Goal: Check status: Check status

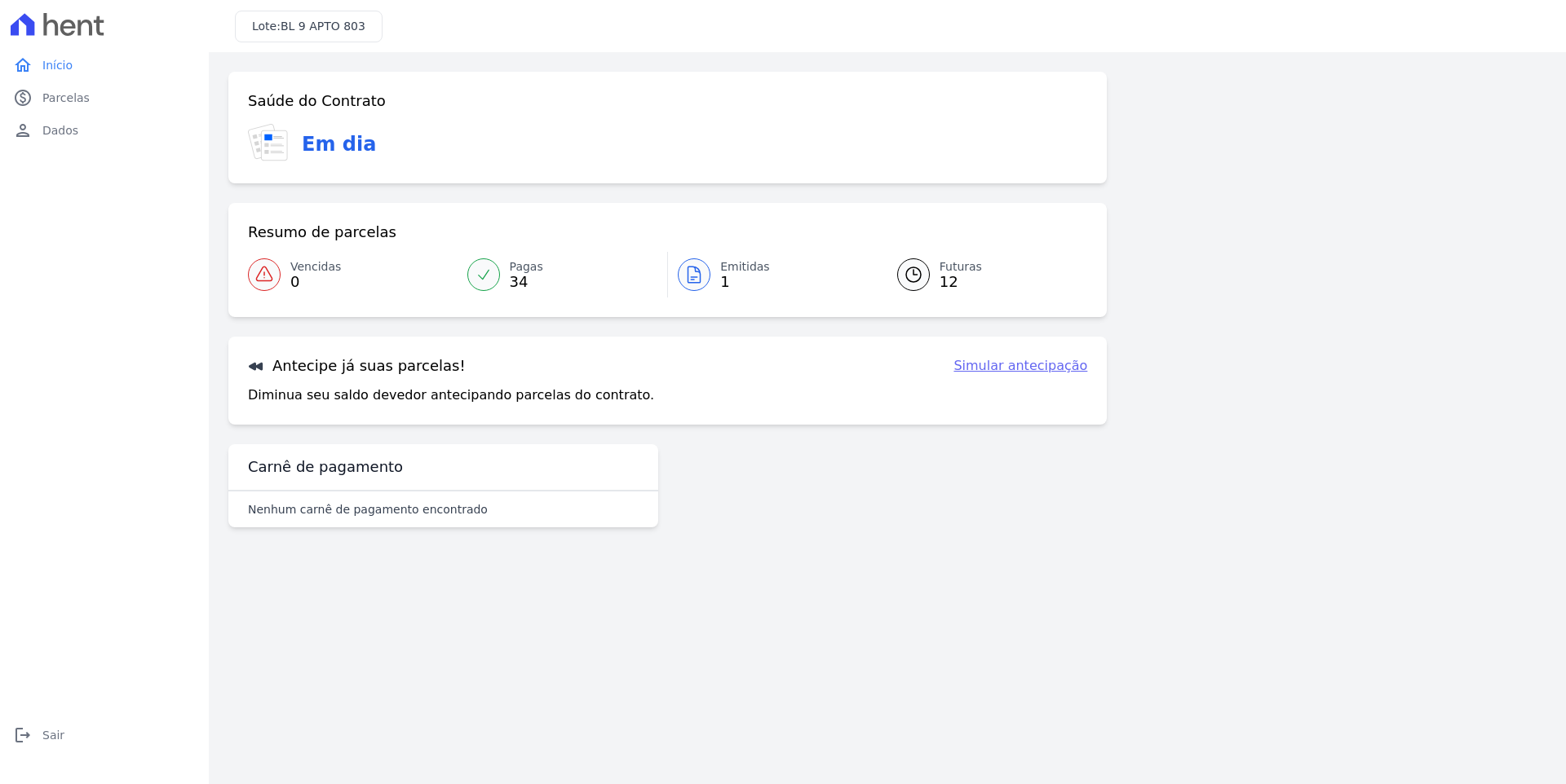
click at [512, 282] on span "34" at bounding box center [526, 281] width 33 height 13
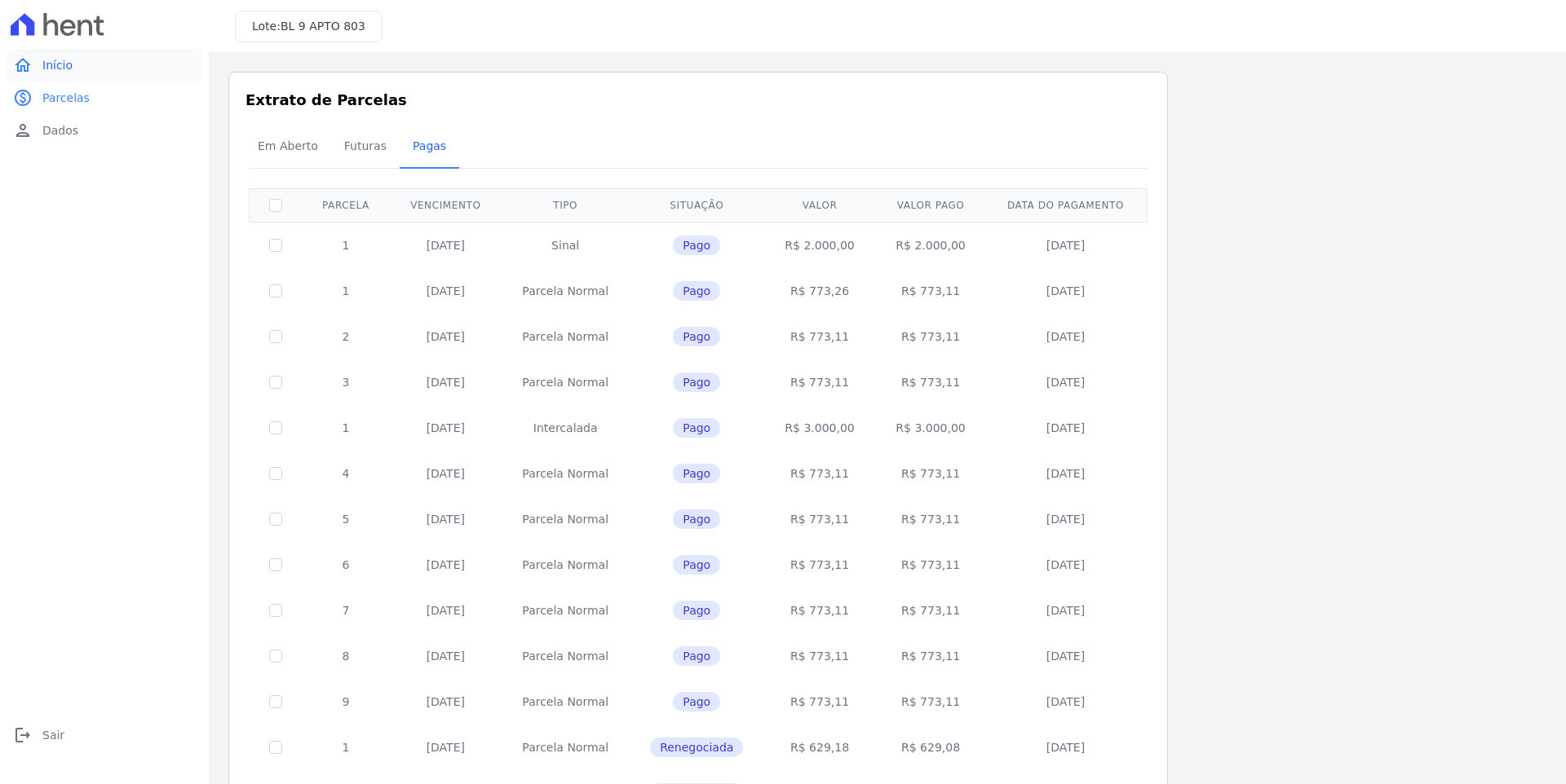
click at [65, 66] on span "Início" at bounding box center [58, 65] width 31 height 16
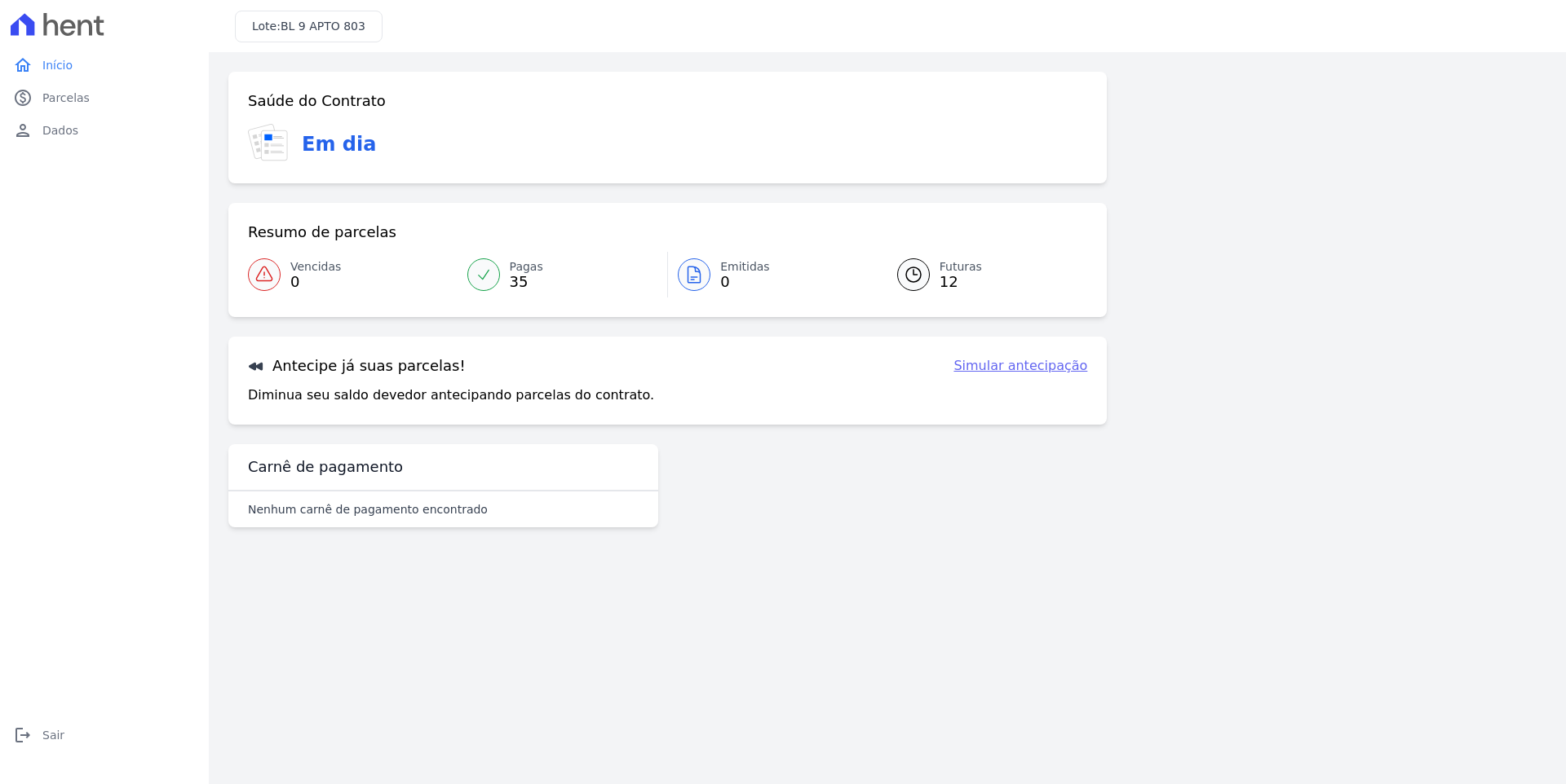
click at [523, 268] on span "Pagas" at bounding box center [526, 267] width 33 height 17
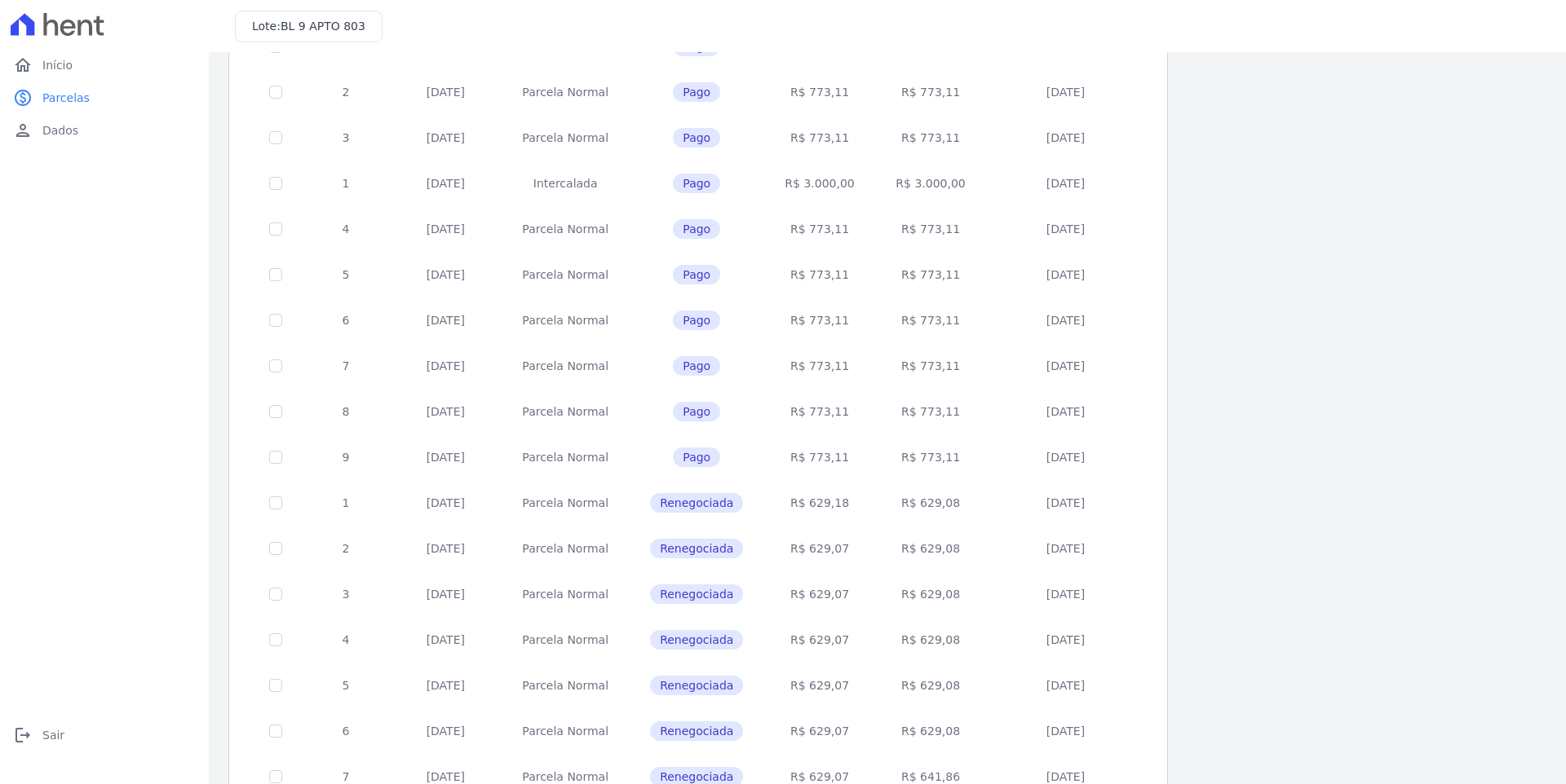
scroll to position [446, 0]
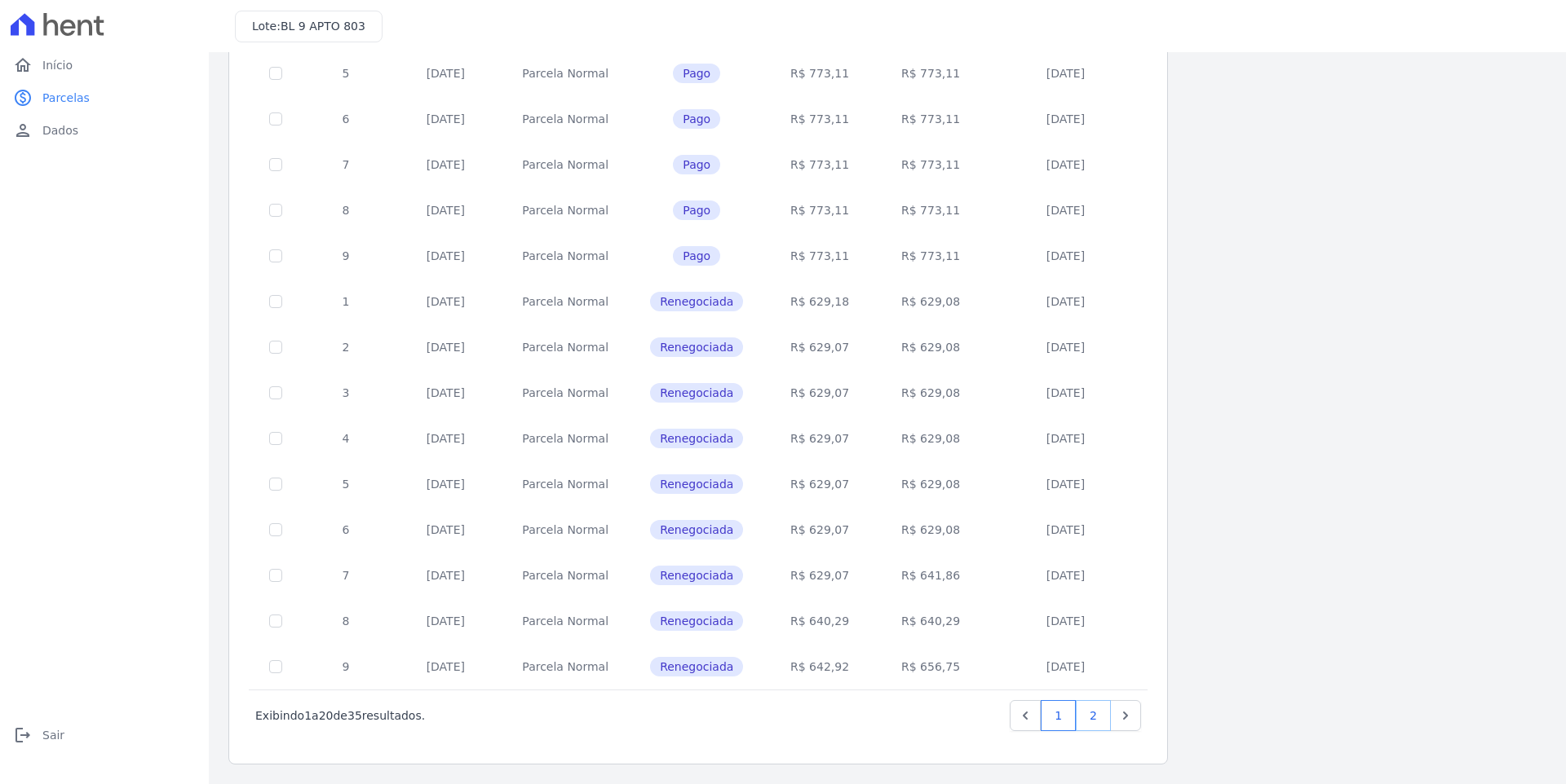
click at [1088, 729] on link "2" at bounding box center [1093, 715] width 35 height 31
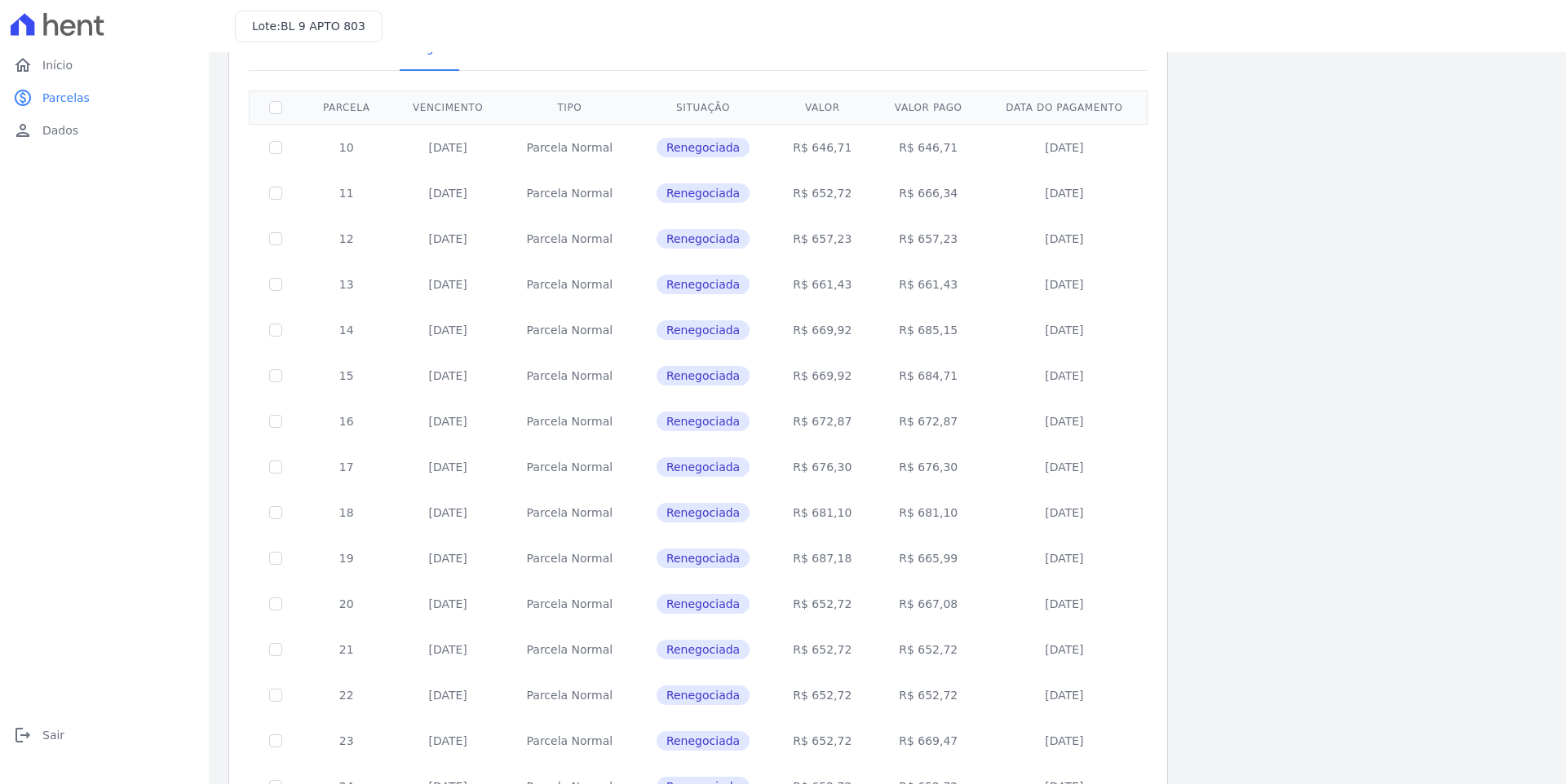
scroll to position [217, 0]
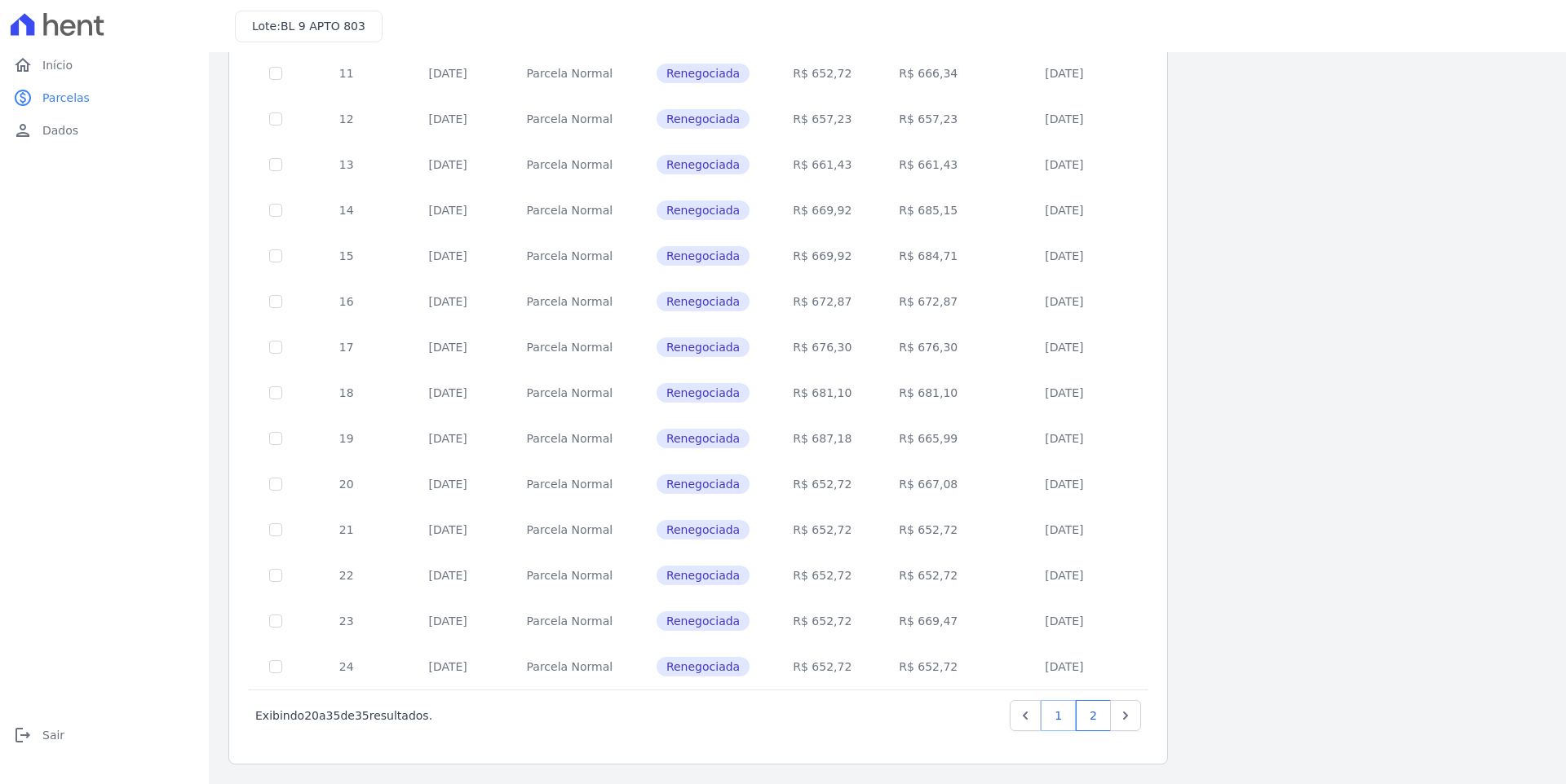
click at [1054, 720] on link "1" at bounding box center [1058, 715] width 35 height 31
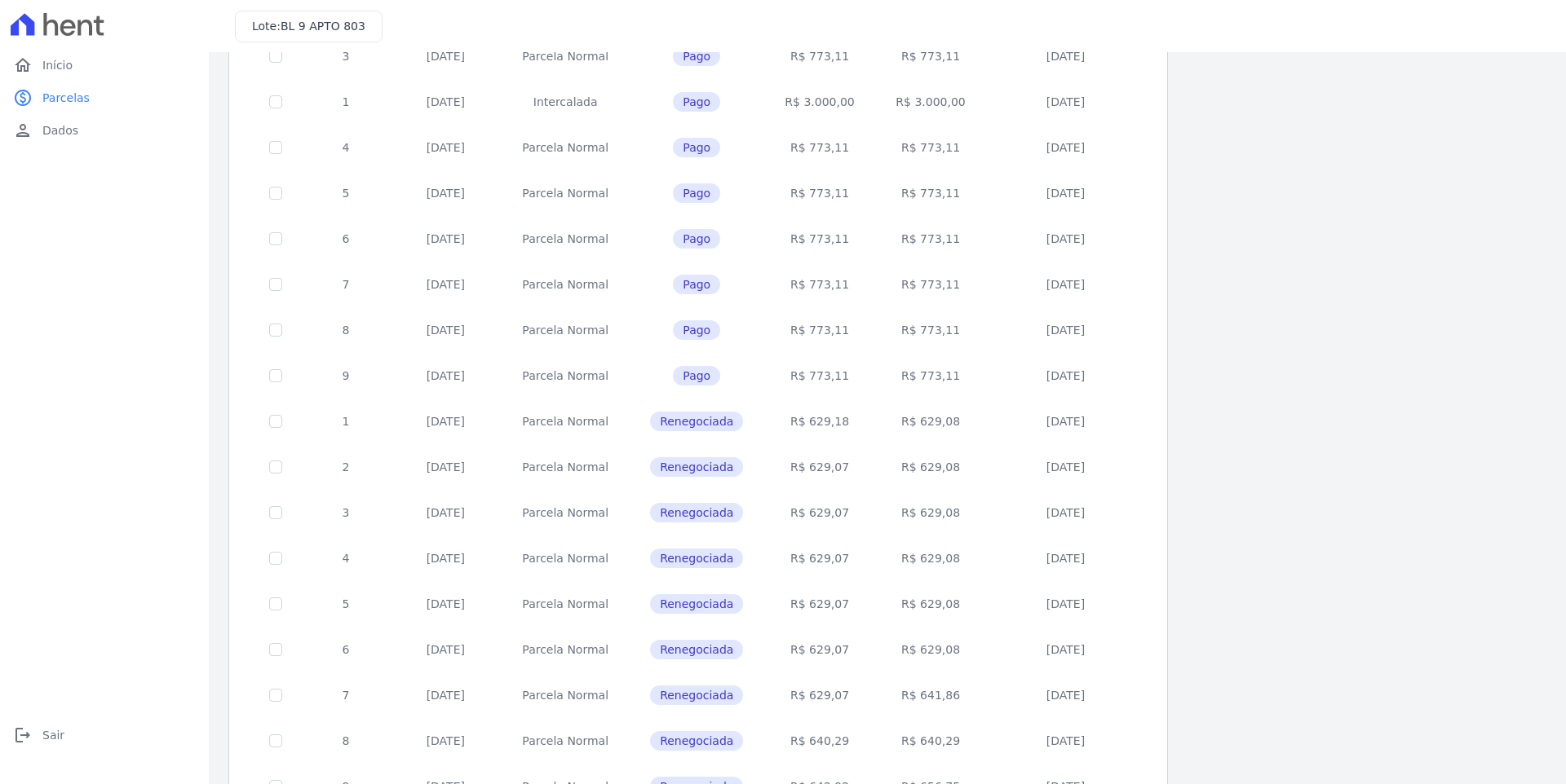
scroll to position [446, 0]
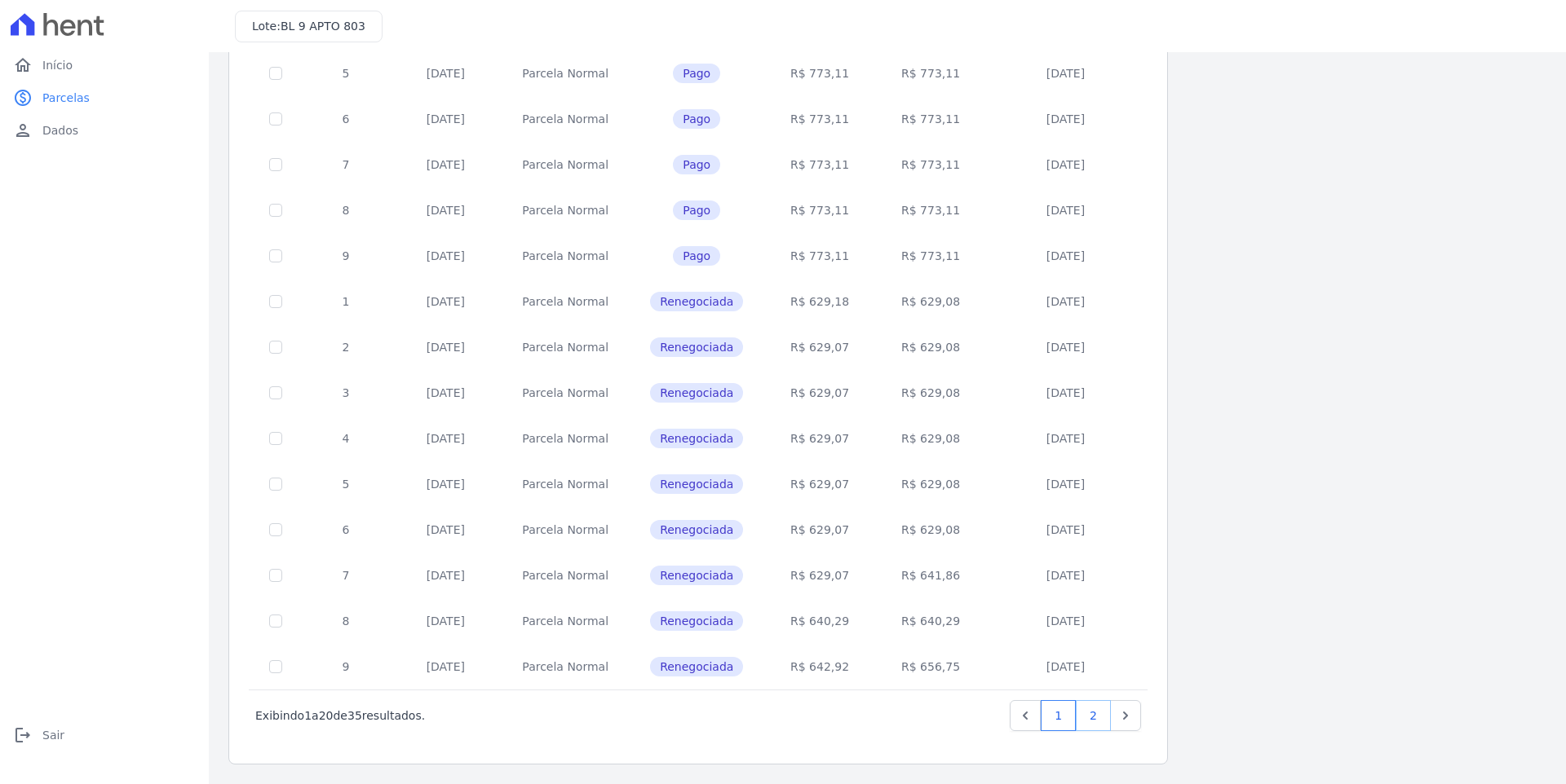
click at [1090, 710] on link "2" at bounding box center [1093, 715] width 35 height 31
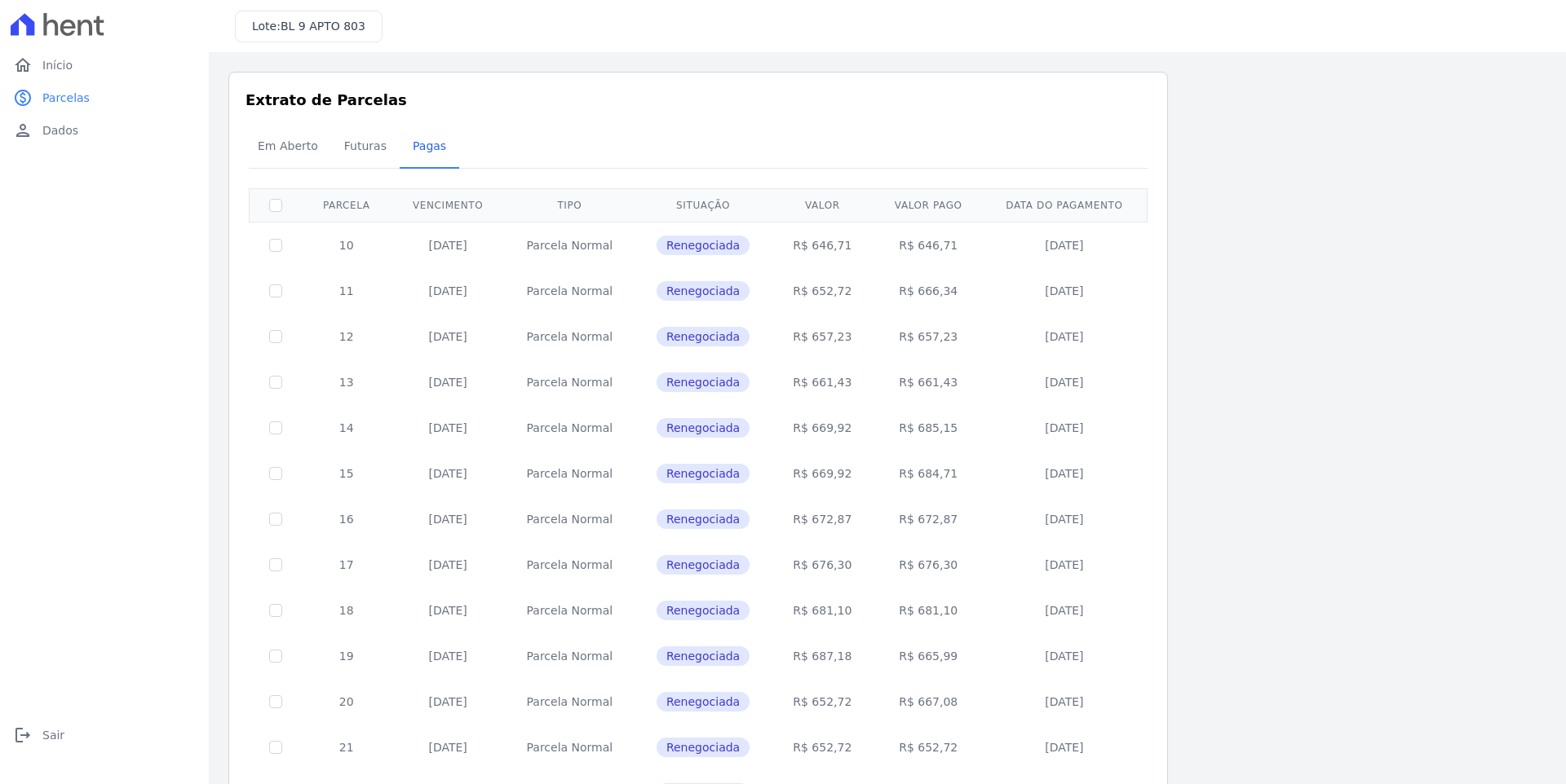
scroll to position [217, 0]
